Goal: Task Accomplishment & Management: Manage account settings

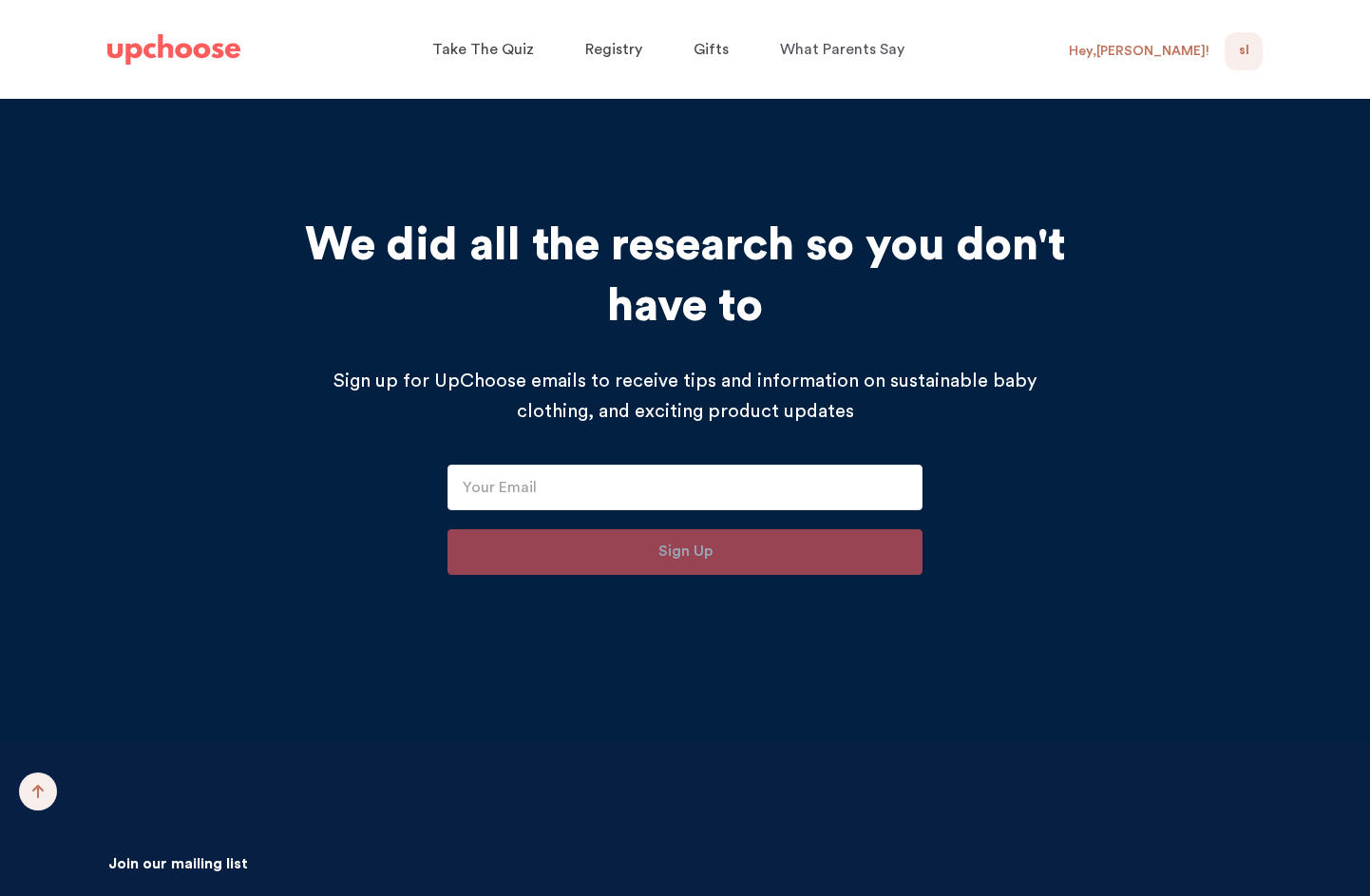
scroll to position [19660, 0]
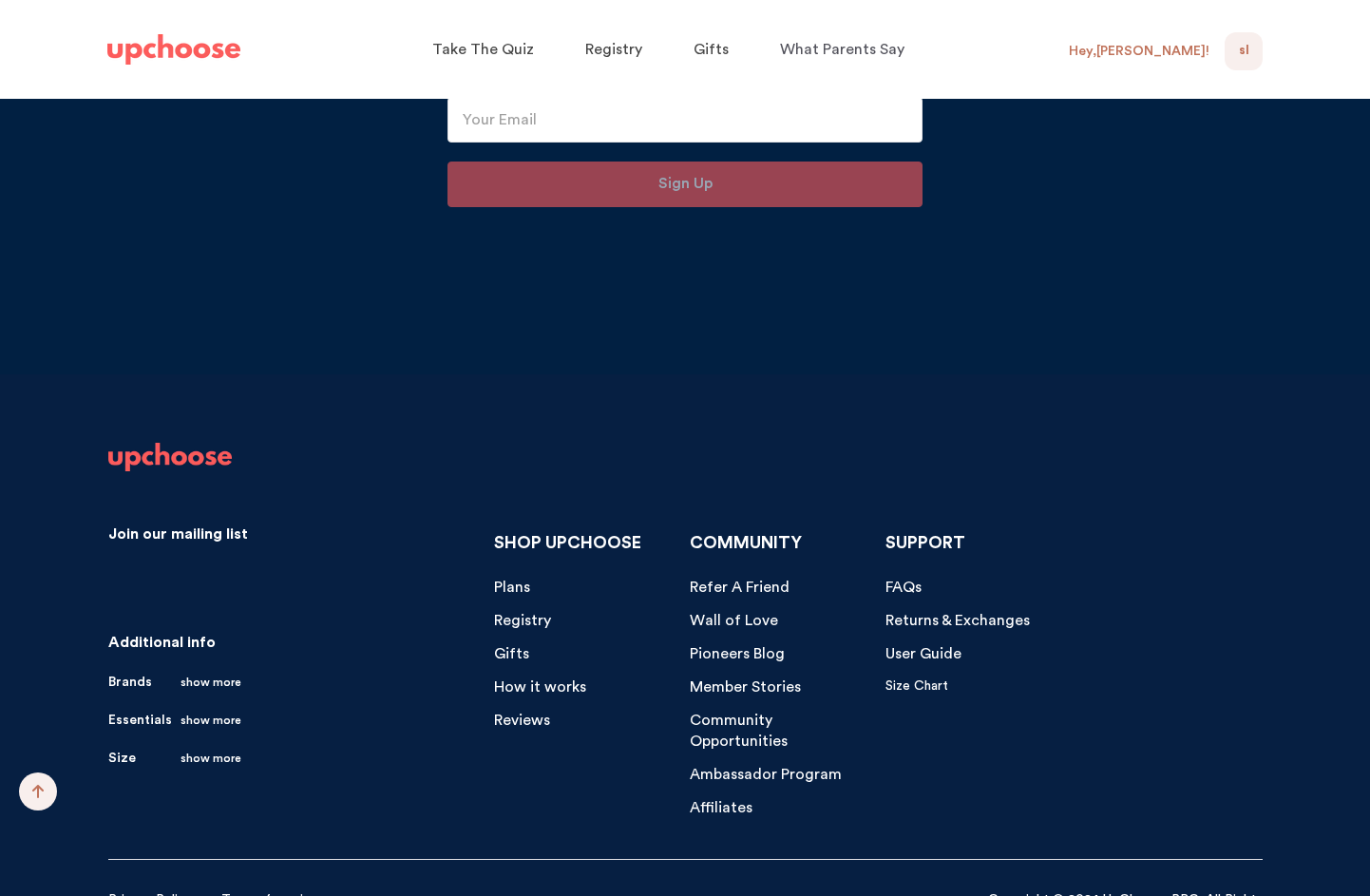
click at [911, 579] on span "FAQs" at bounding box center [903, 587] width 36 height 15
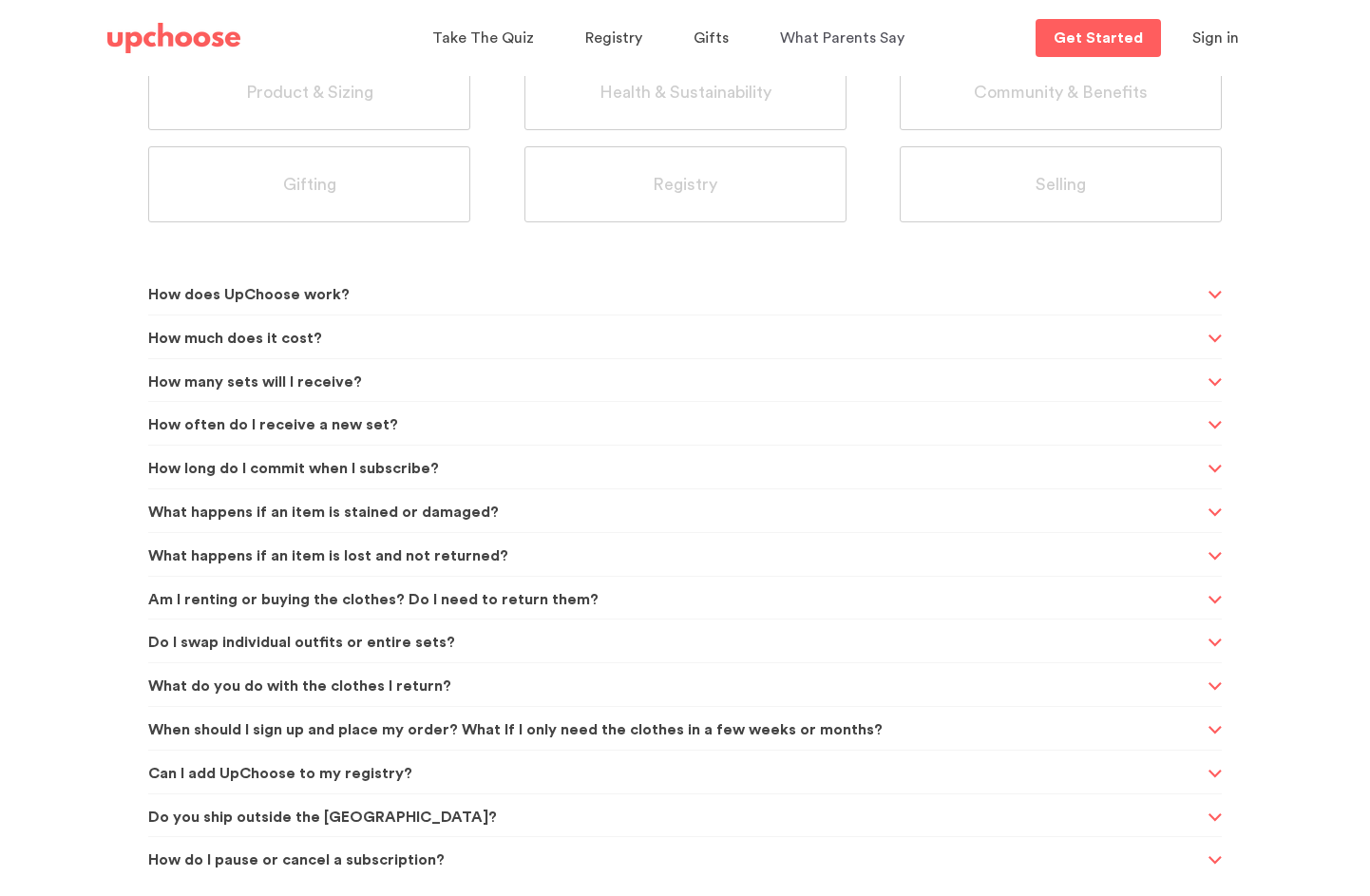
scroll to position [279, 0]
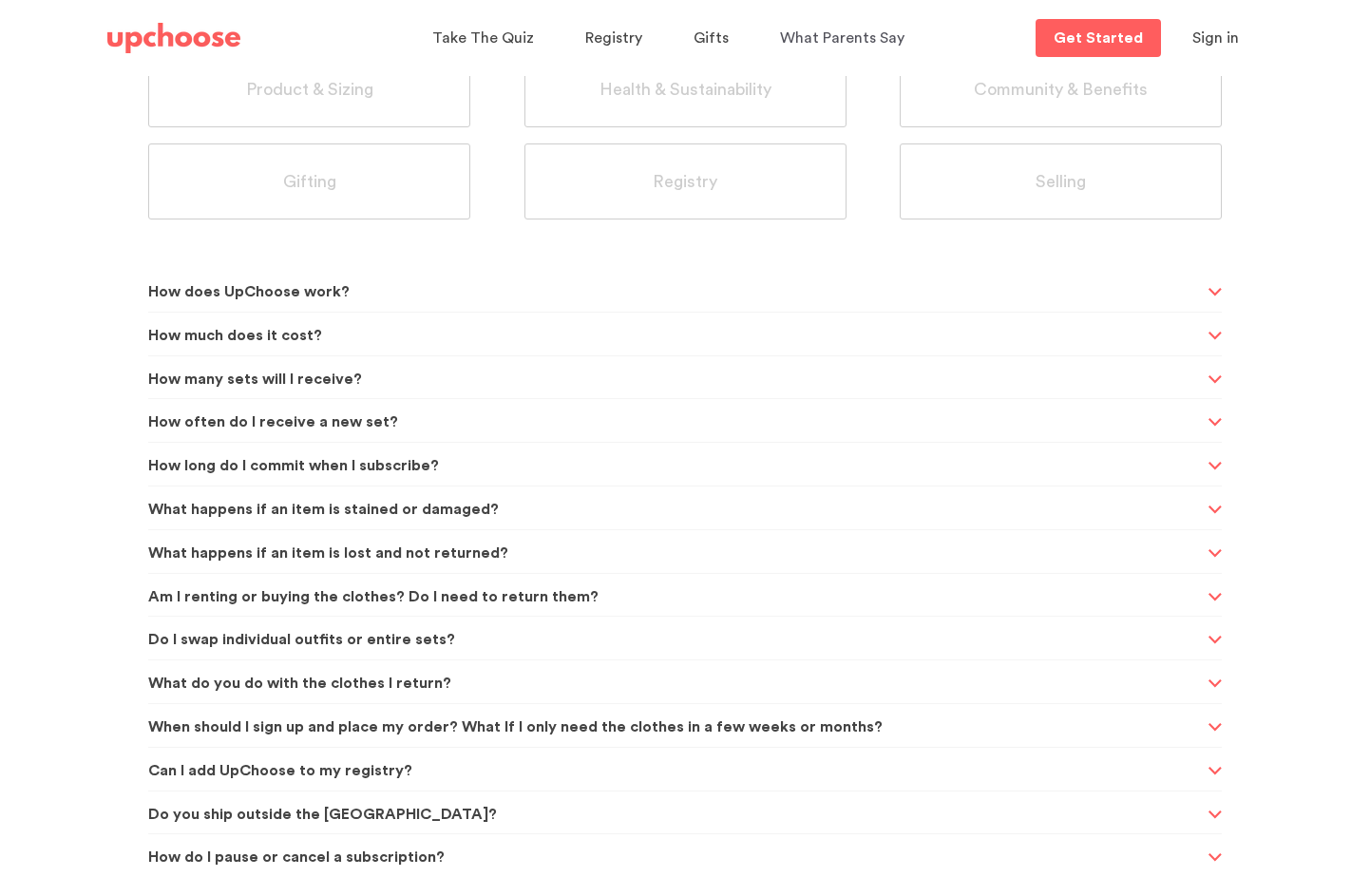
click at [643, 860] on span "How do I pause or cancel a subscription?" at bounding box center [675, 857] width 1055 height 46
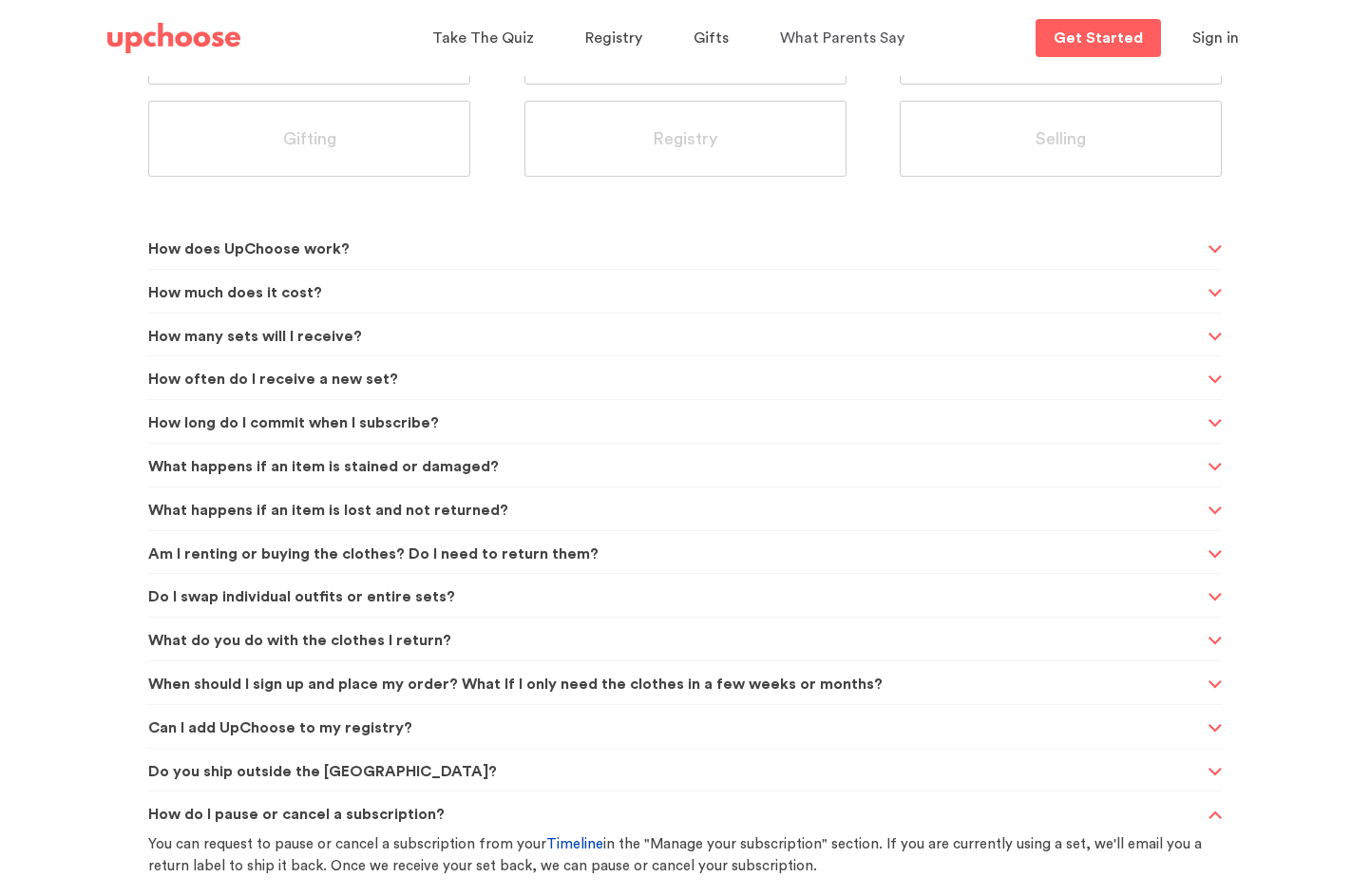
click at [564, 848] on link "Timeline" at bounding box center [574, 844] width 57 height 14
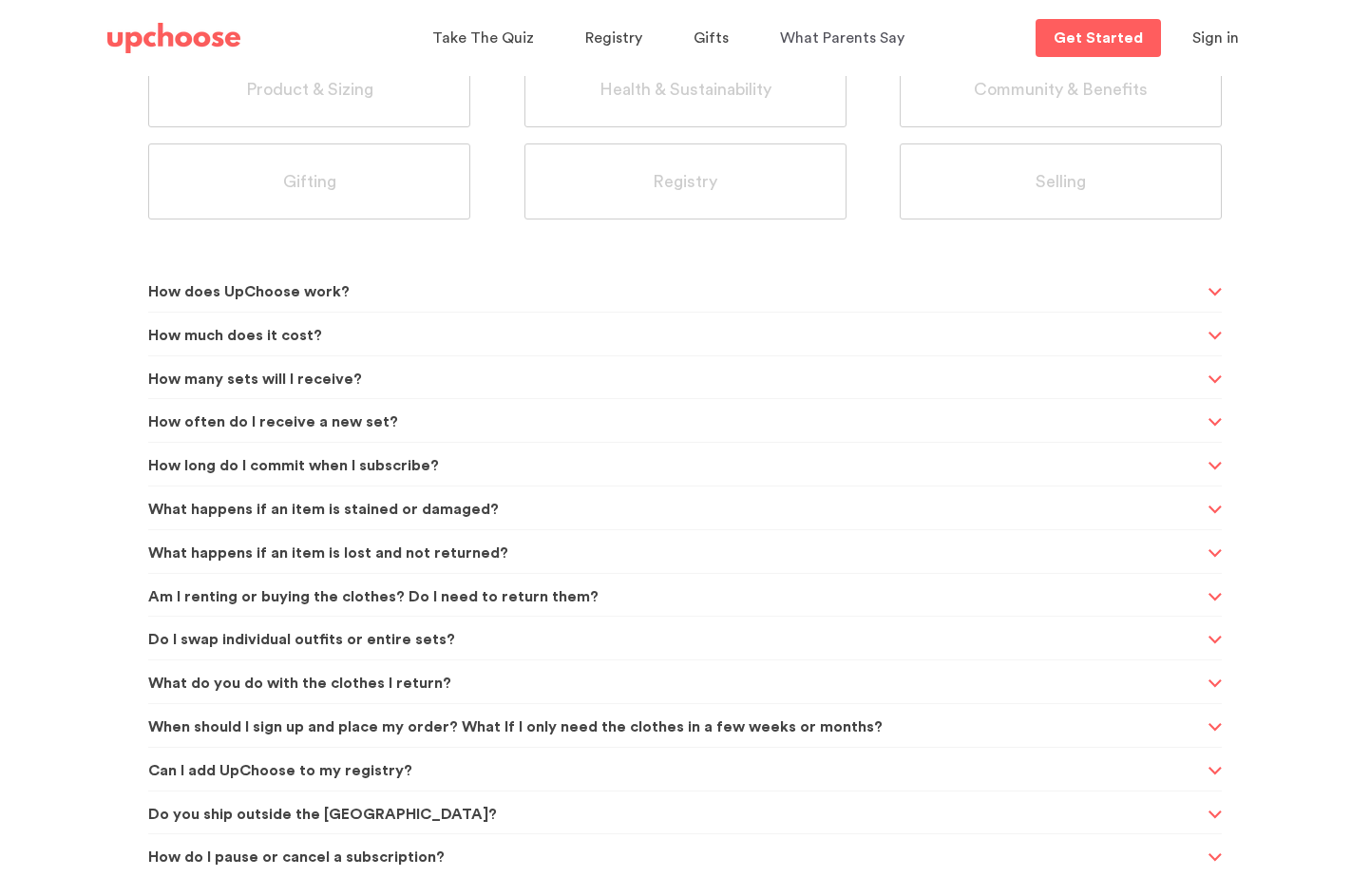
scroll to position [0, 0]
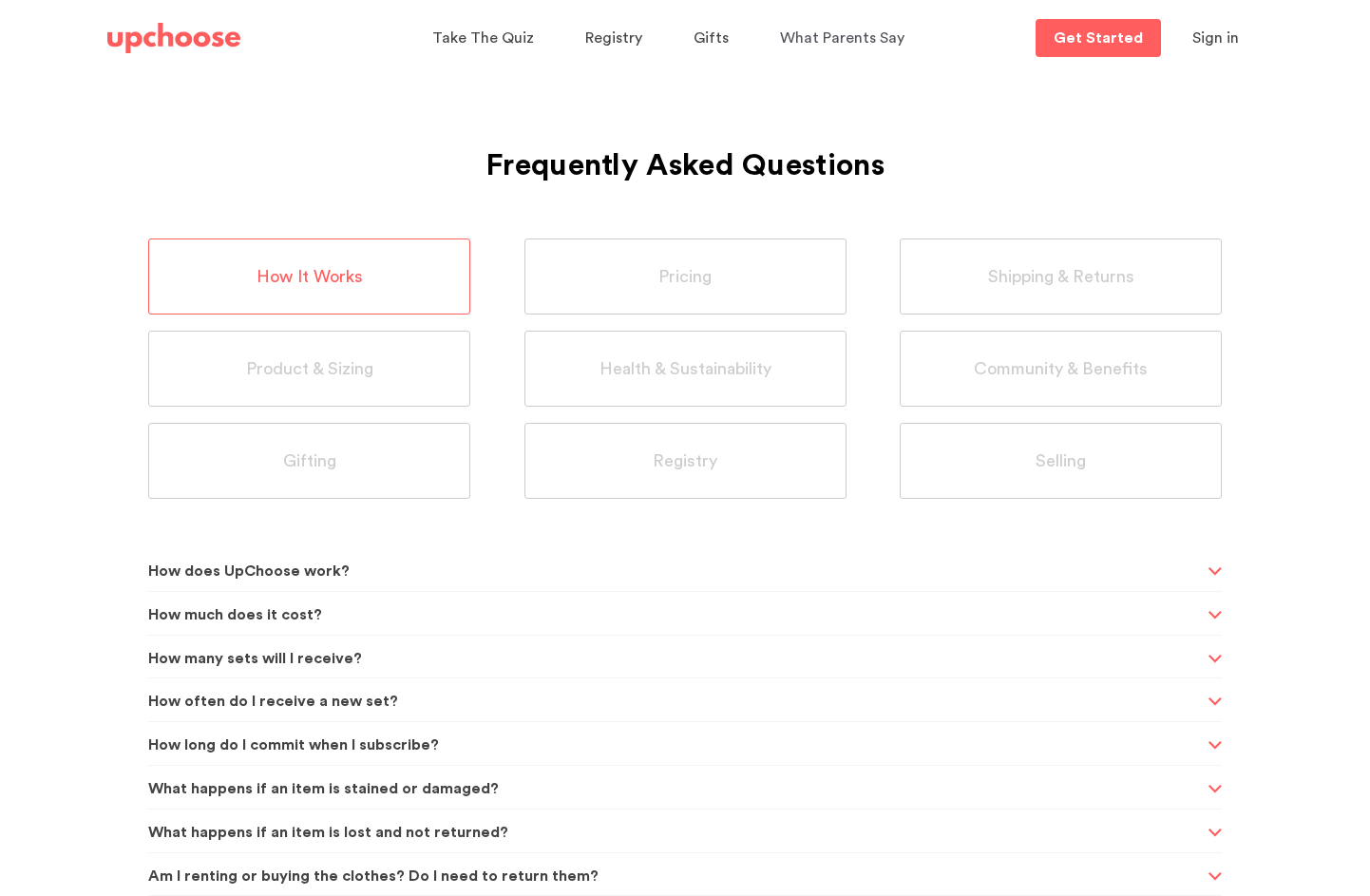
click at [202, 42] on img at bounding box center [174, 38] width 133 height 30
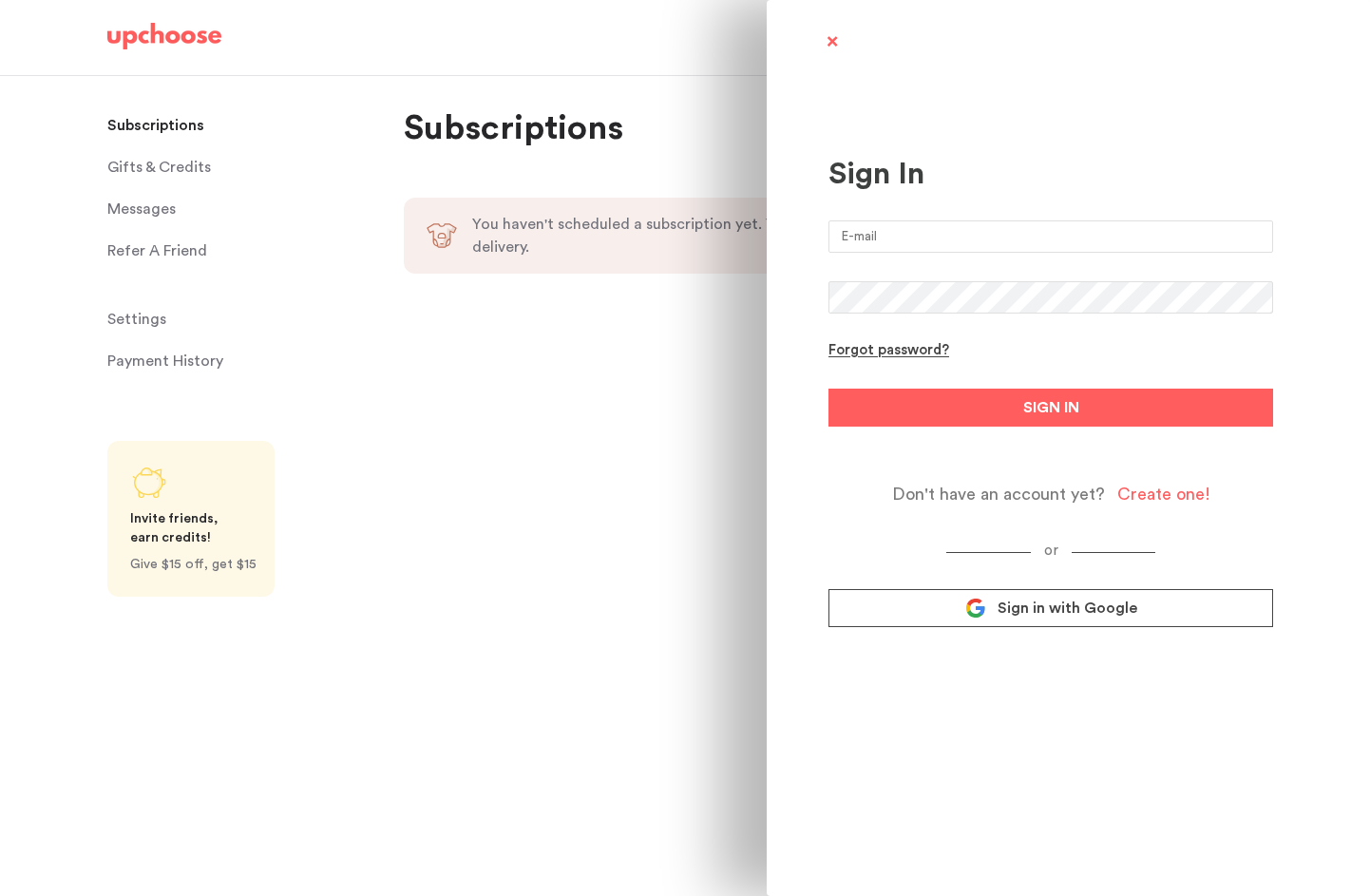
click at [968, 234] on input "email" at bounding box center [1051, 236] width 445 height 32
type input "stacy.h.la@gmail.com"
click at [829, 389] on button "SIGN IN" at bounding box center [1051, 407] width 445 height 38
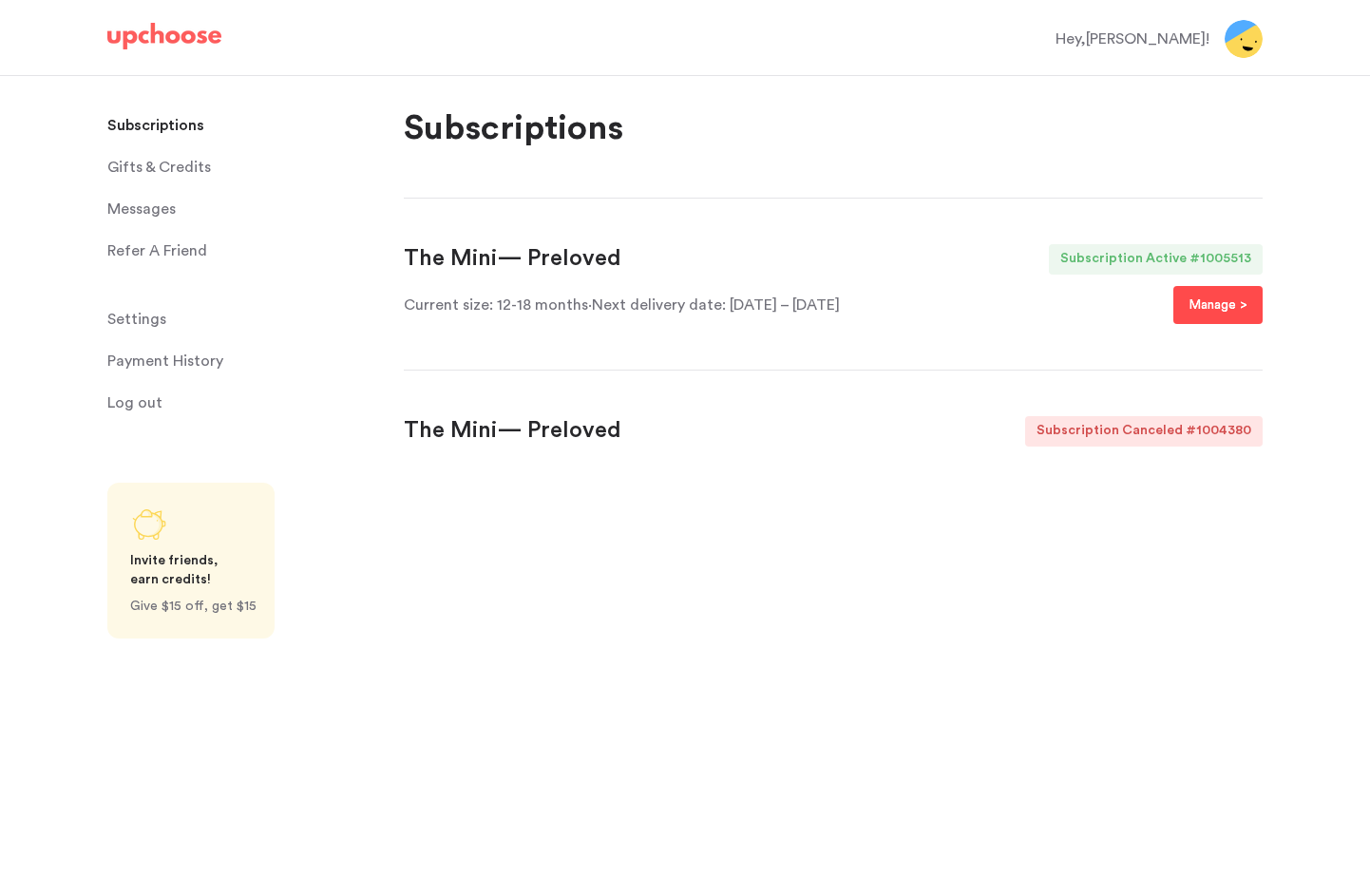
click at [1211, 315] on button "Manage >" at bounding box center [1218, 304] width 89 height 38
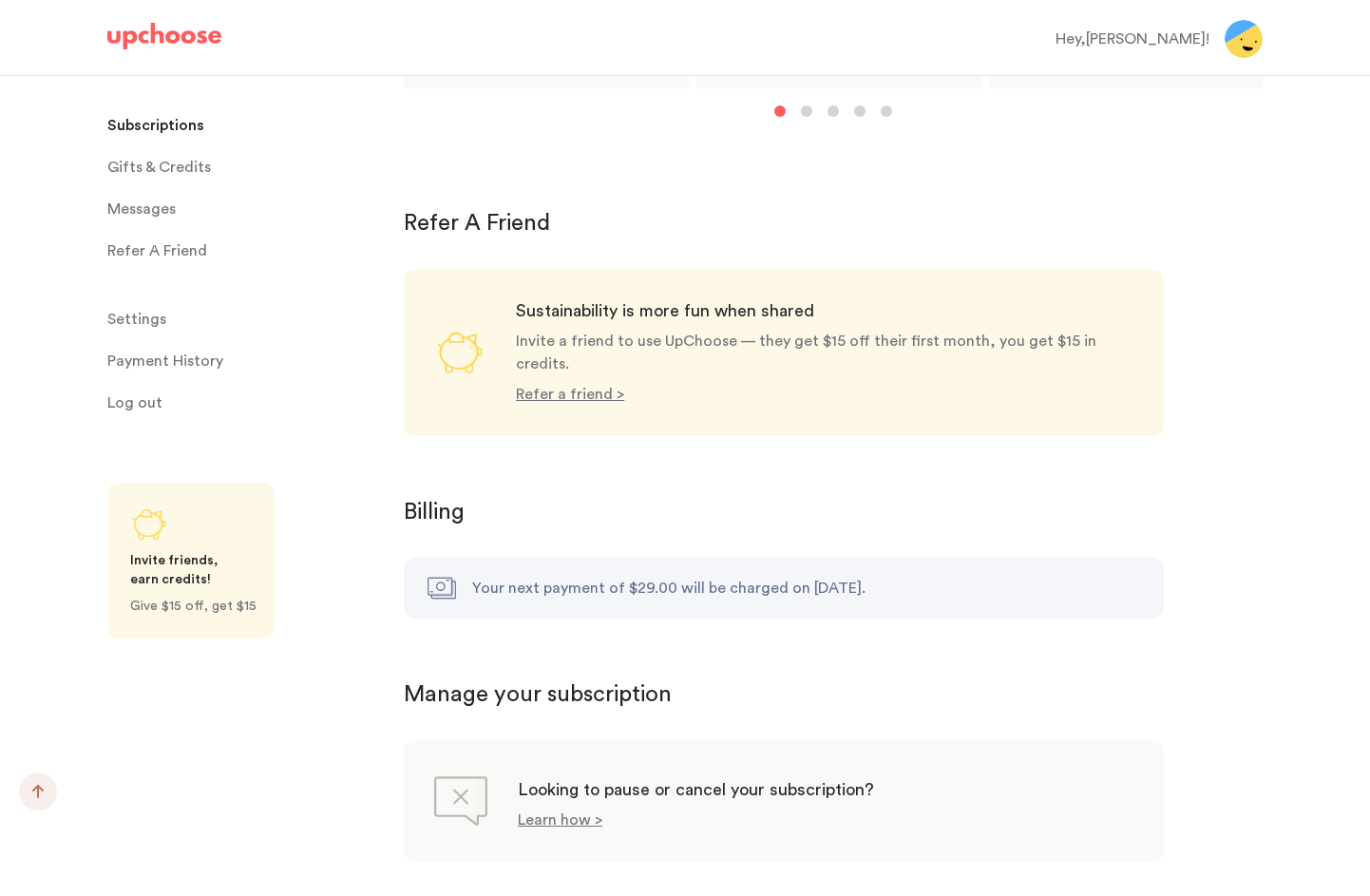
scroll to position [1652, 0]
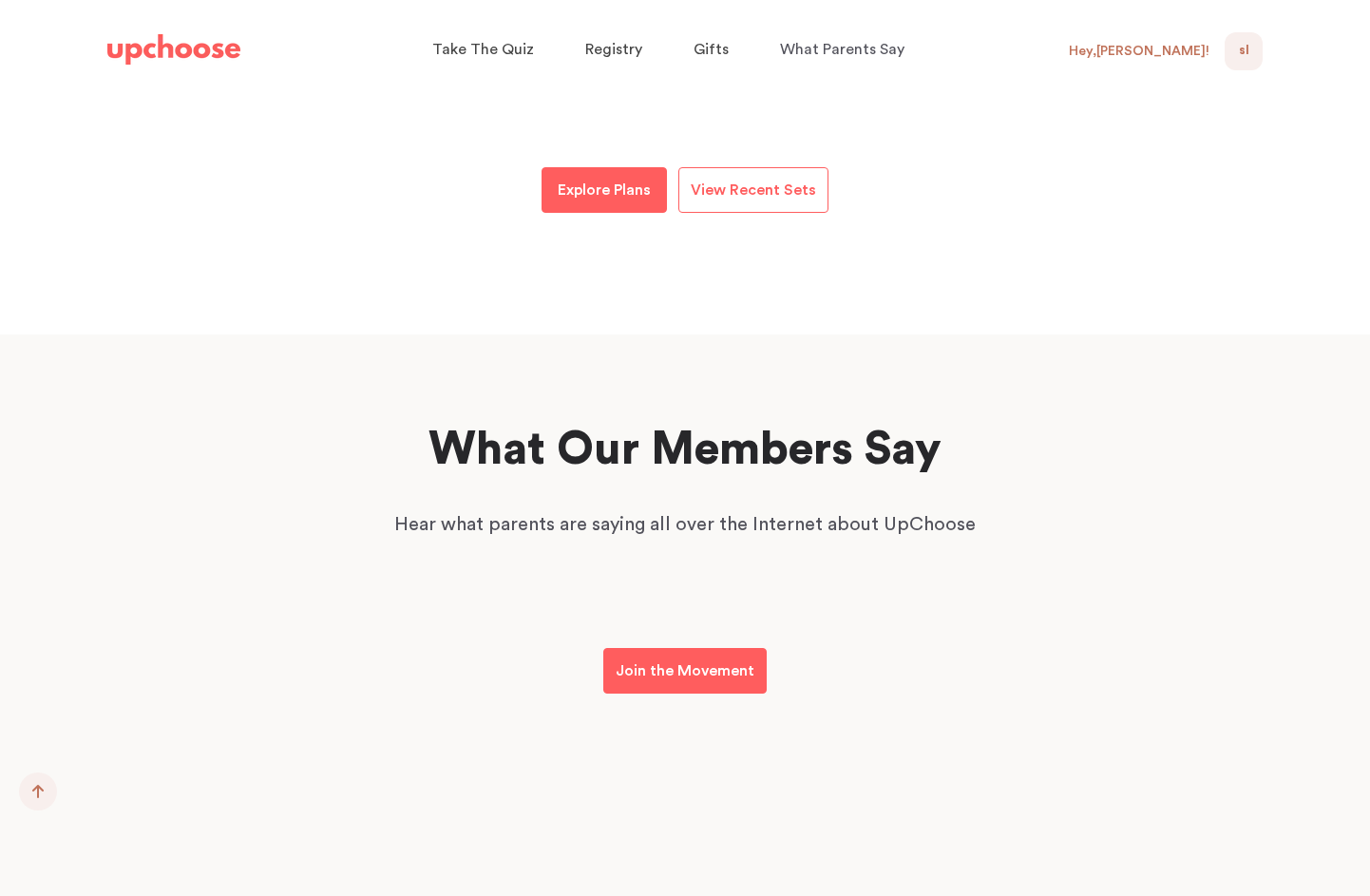
scroll to position [3368, 0]
